Goal: Find specific page/section: Find specific page/section

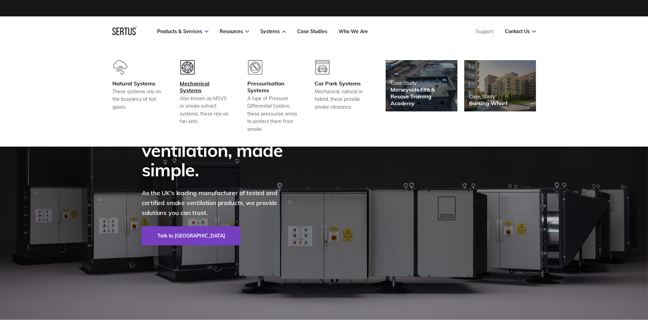
click at [203, 96] on div "Also known as MSVS or smoke extract systems, these rely on fan sets." at bounding box center [205, 110] width 51 height 31
click at [344, 83] on div "Car Park Systems" at bounding box center [340, 83] width 51 height 7
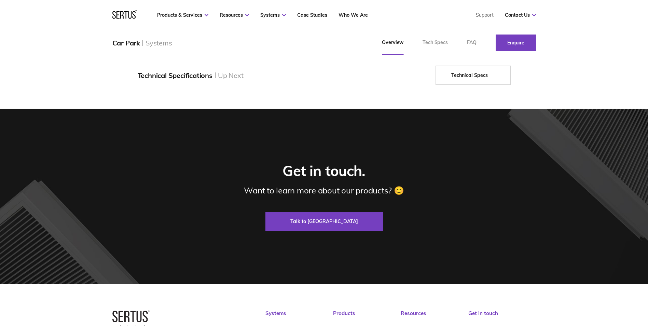
scroll to position [854, 0]
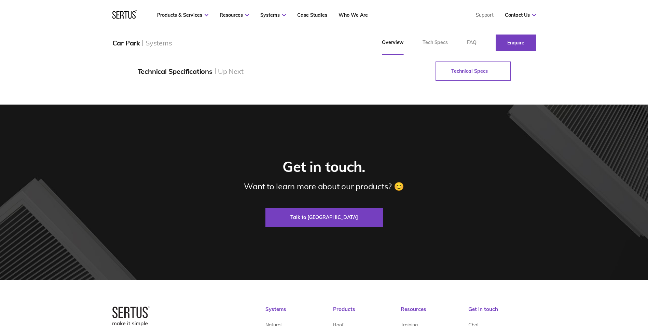
click at [459, 81] on link "Technical Specs" at bounding box center [473, 71] width 75 height 19
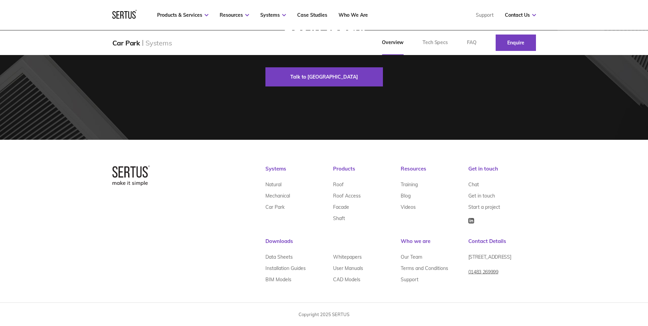
scroll to position [1012, 0]
